Goal: Navigation & Orientation: Understand site structure

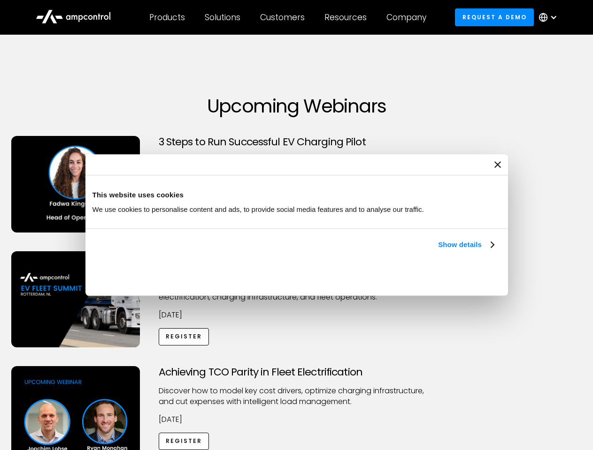
click at [438, 251] on link "Show details" at bounding box center [465, 244] width 55 height 11
click at [0, 0] on div "Necessary cookies help make a website usable by enabling basic functions like p…" at bounding box center [0, 0] width 0 height 0
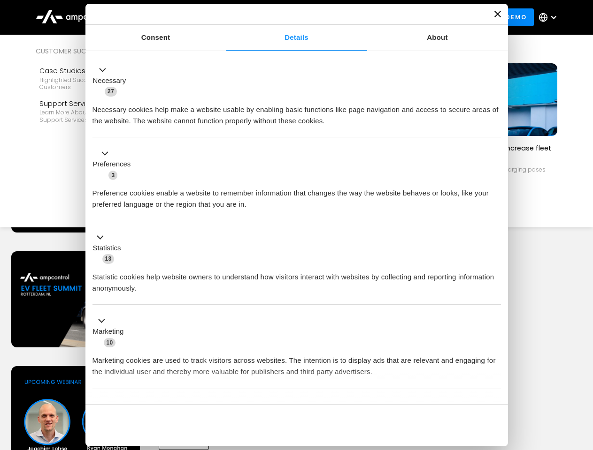
click at [289, 17] on div "Customers" at bounding box center [282, 17] width 45 height 10
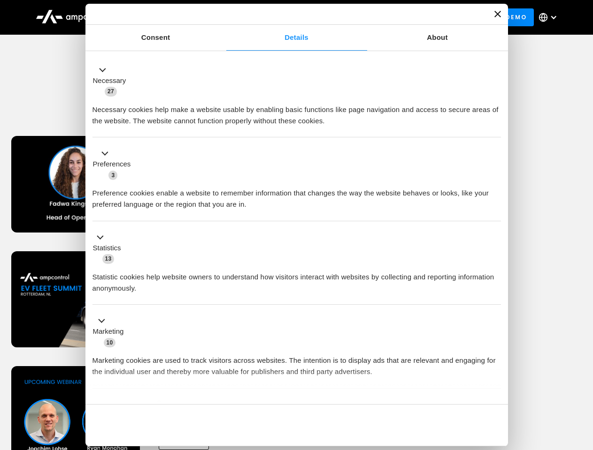
click at [167, 17] on div "Products" at bounding box center [167, 17] width 36 height 10
click at [223, 17] on div "Solutions" at bounding box center [223, 17] width 36 height 10
click at [284, 17] on div "Customers" at bounding box center [282, 17] width 45 height 10
click at [347, 17] on div "Resources" at bounding box center [345, 17] width 42 height 10
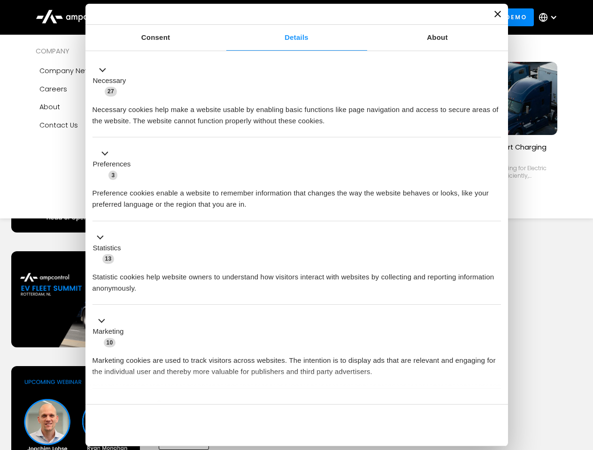
click at [409, 17] on div "Company" at bounding box center [406, 17] width 40 height 10
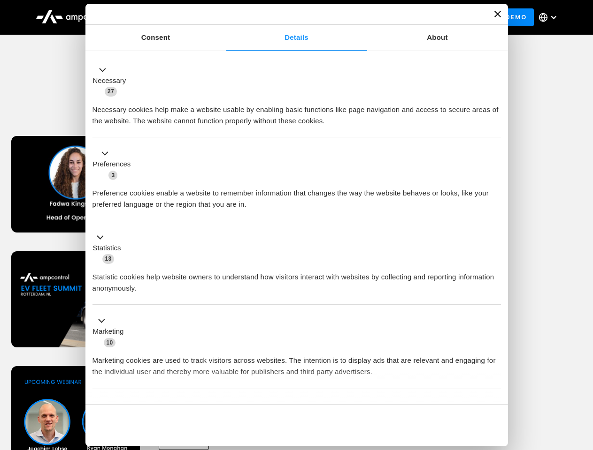
click at [550, 17] on div at bounding box center [553, 18] width 8 height 8
